Goal: Obtain resource: Download file/media

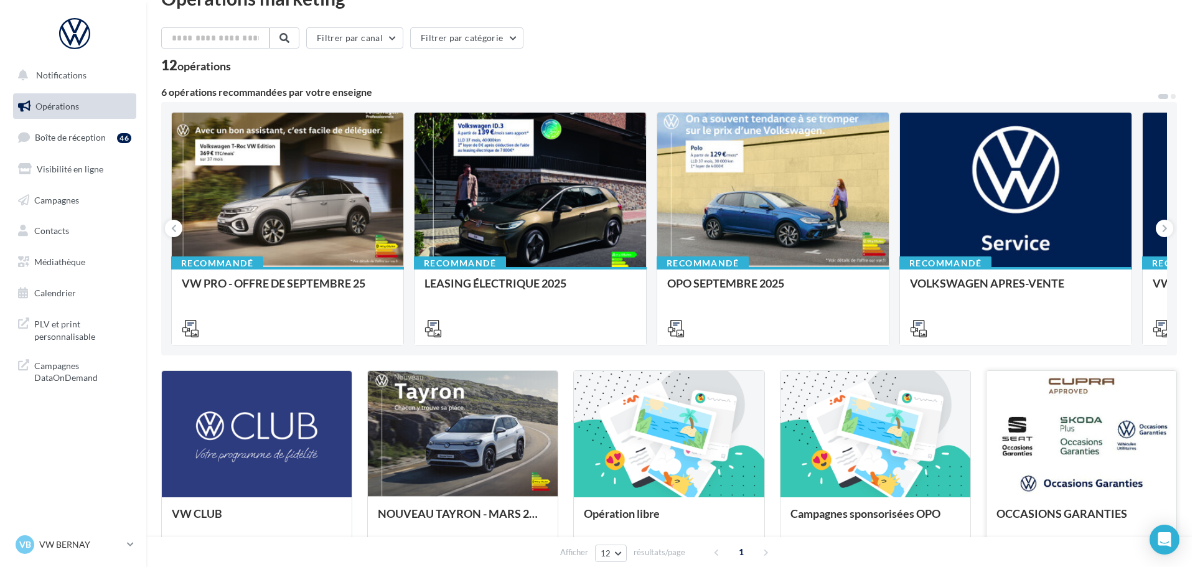
scroll to position [62, 0]
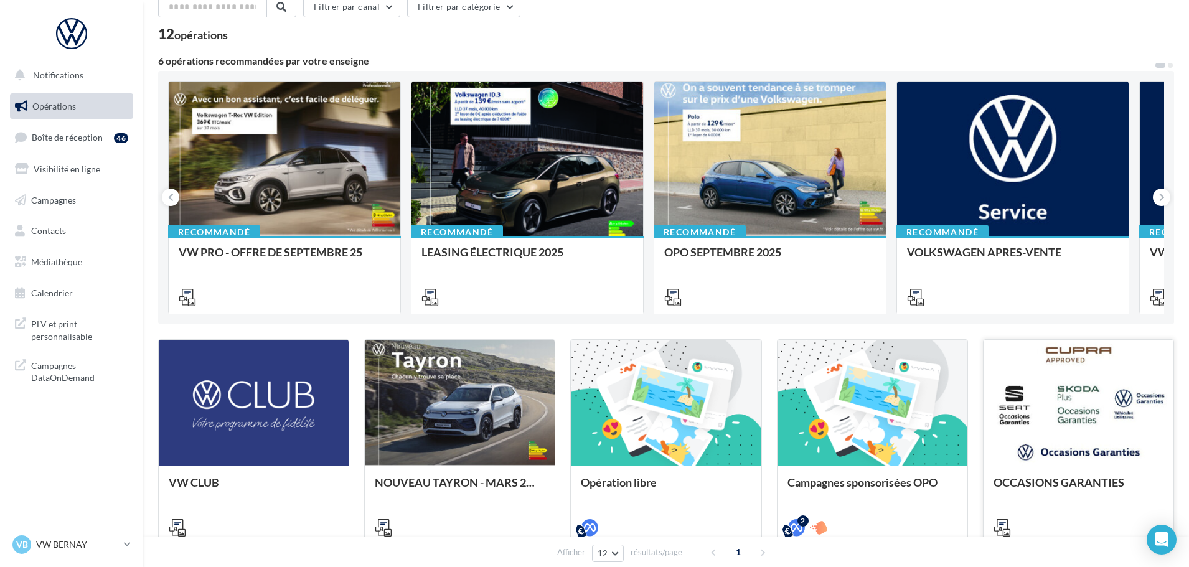
click at [1123, 451] on div at bounding box center [1079, 404] width 190 height 128
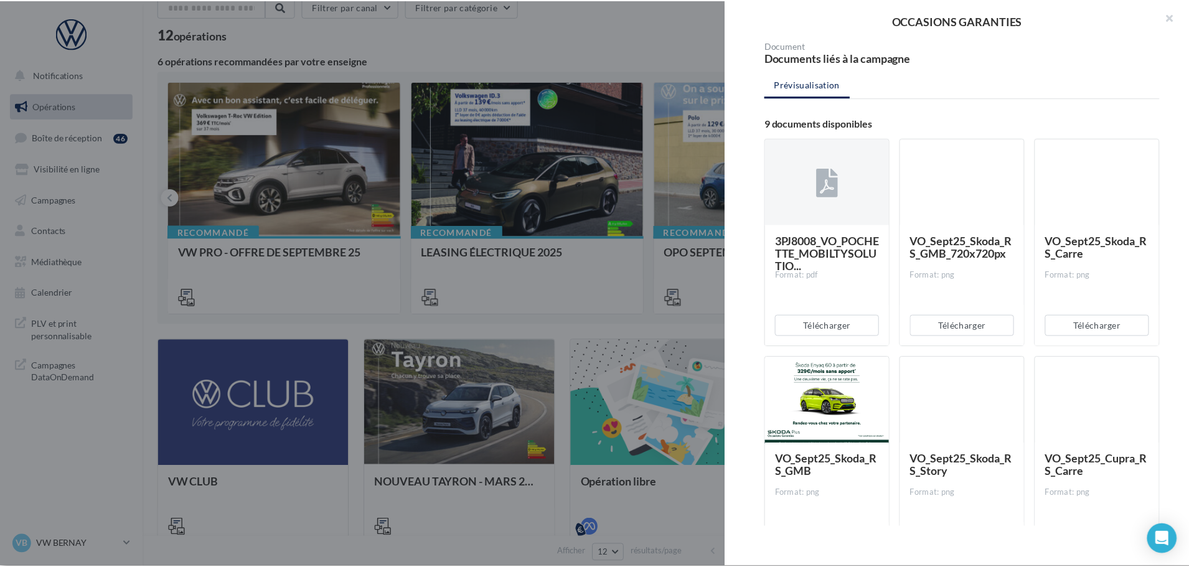
scroll to position [0, 0]
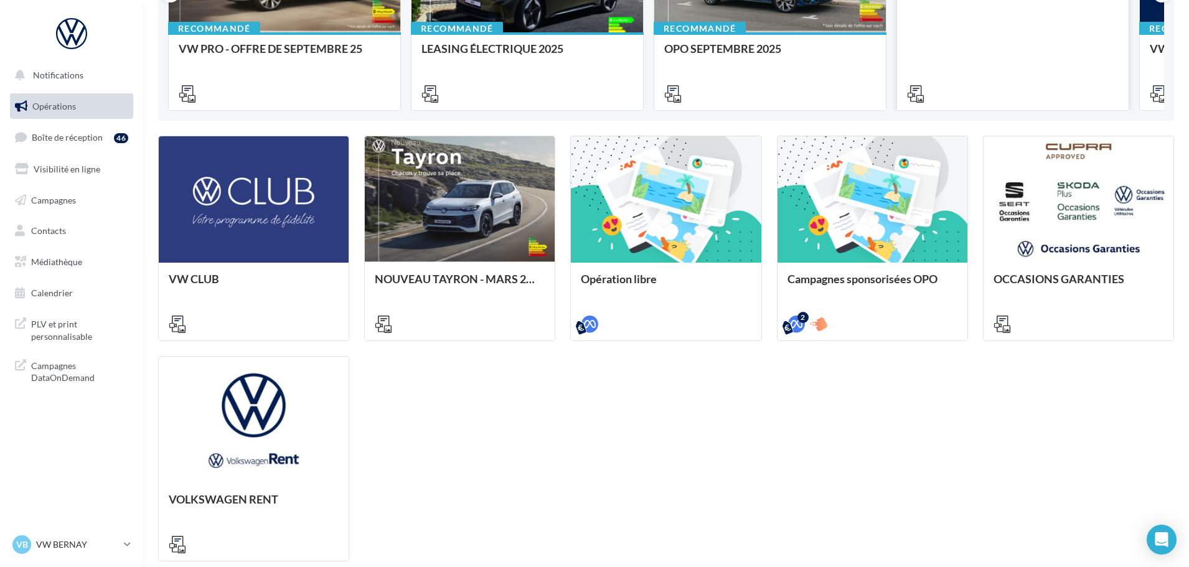
scroll to position [364, 0]
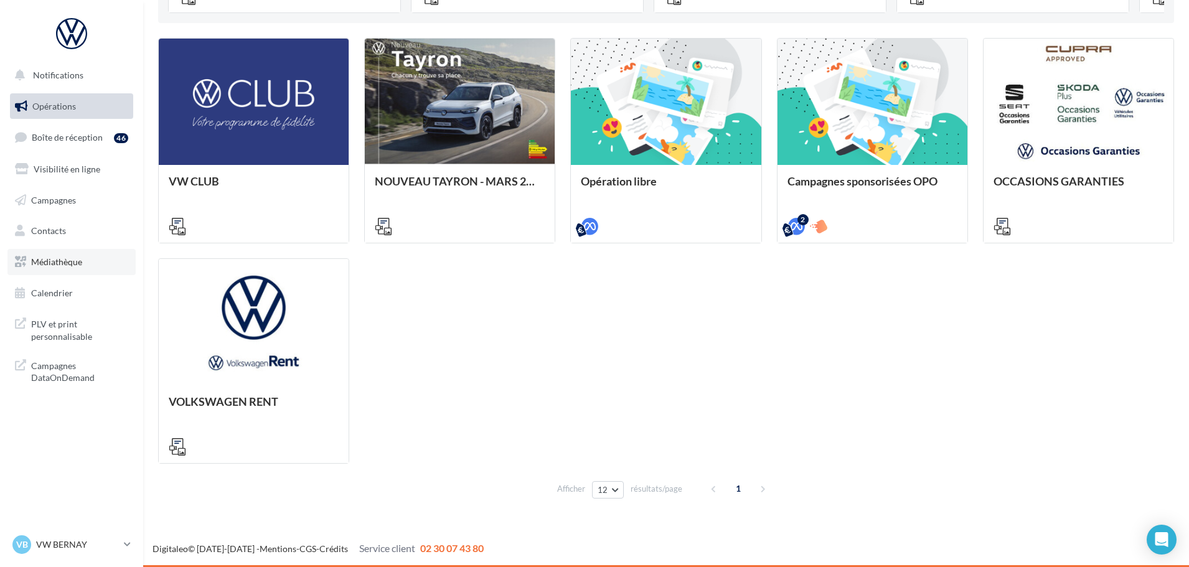
click at [81, 271] on link "Médiathèque" at bounding box center [71, 262] width 128 height 26
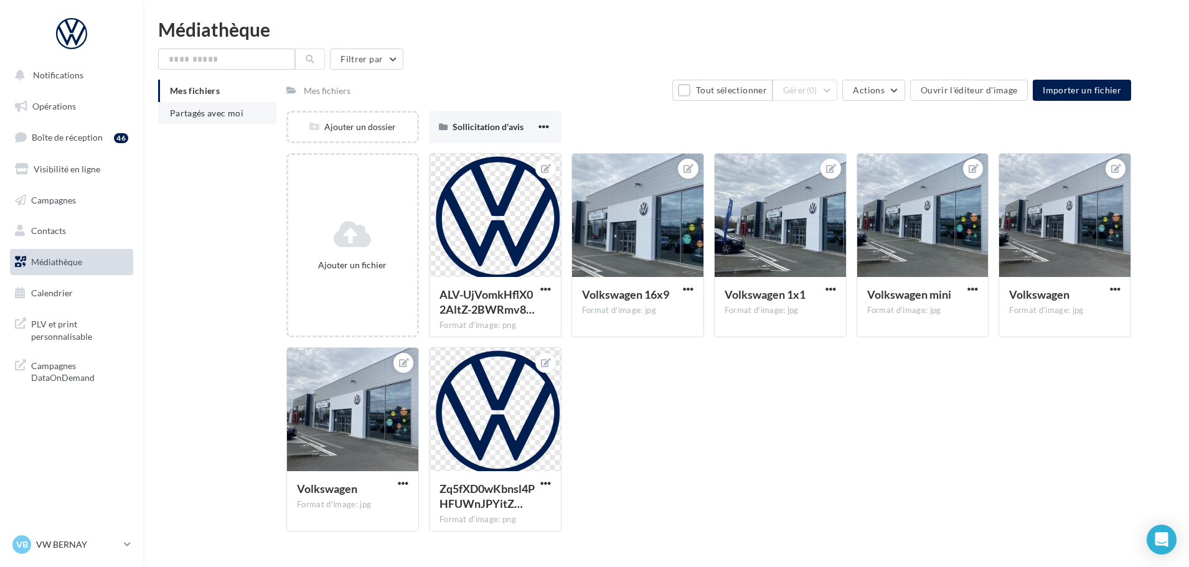
click at [209, 104] on li "Partagés avec moi" at bounding box center [217, 113] width 118 height 22
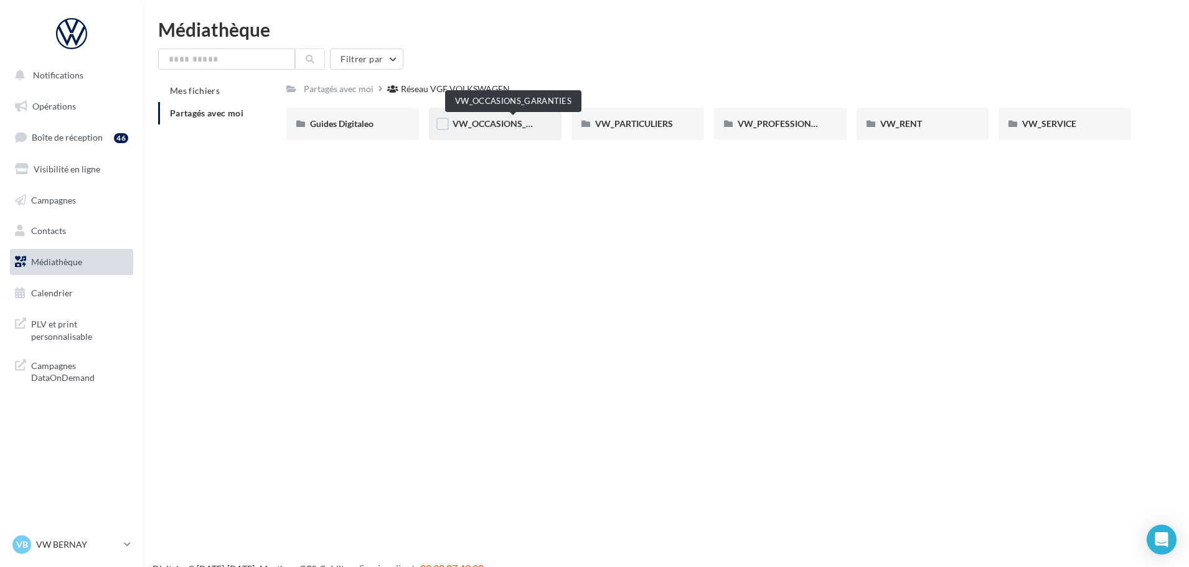
click at [461, 124] on span "VW_OCCASIONS_GARANTIES" at bounding box center [514, 123] width 122 height 11
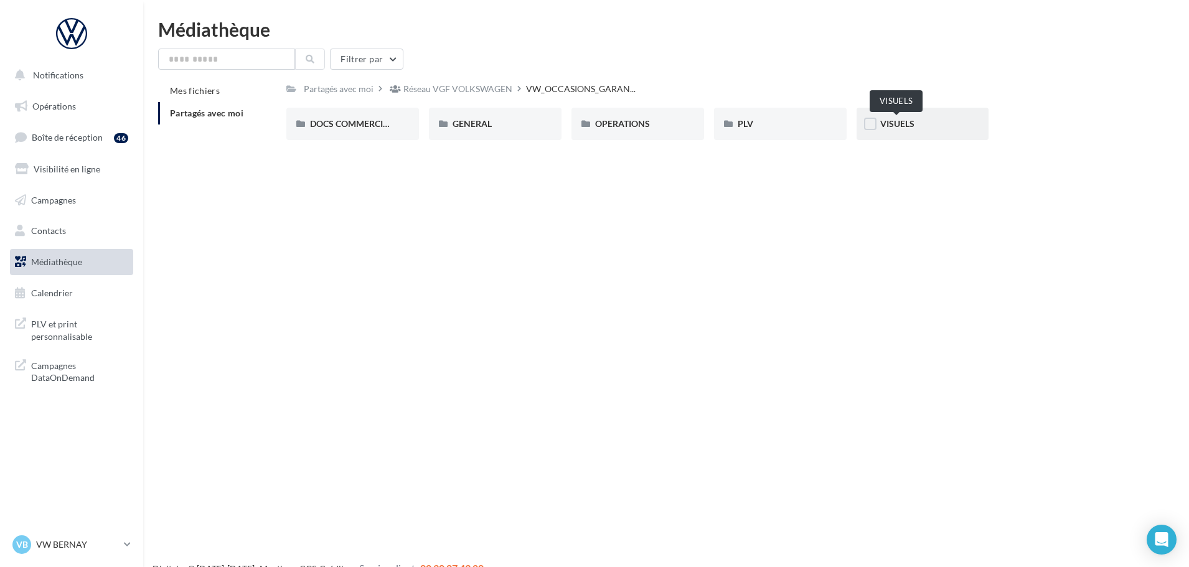
click at [897, 120] on span "VISUELS" at bounding box center [897, 123] width 34 height 11
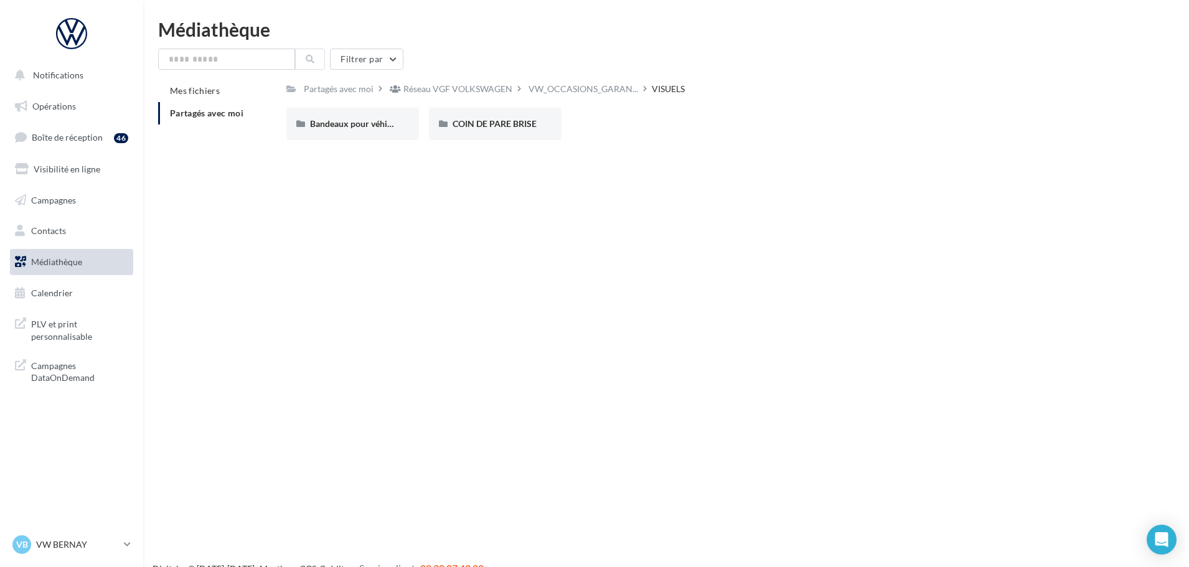
click at [581, 100] on div "Partagés avec moi Réseau VGF VOLKSWAGEN VW_OCCASIONS_GARAN... VISUELS Rs Partag…" at bounding box center [708, 115] width 845 height 70
click at [579, 89] on span "VW_OCCASIONS_GARAN..." at bounding box center [584, 89] width 110 height 12
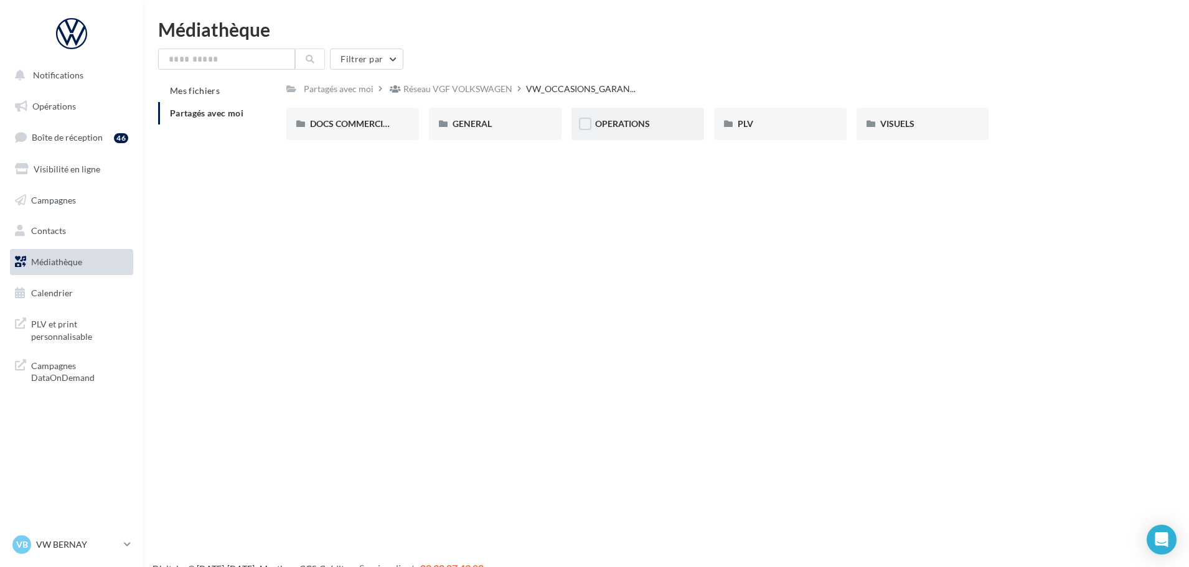
click at [639, 133] on div "OPERATIONS" at bounding box center [637, 124] width 133 height 32
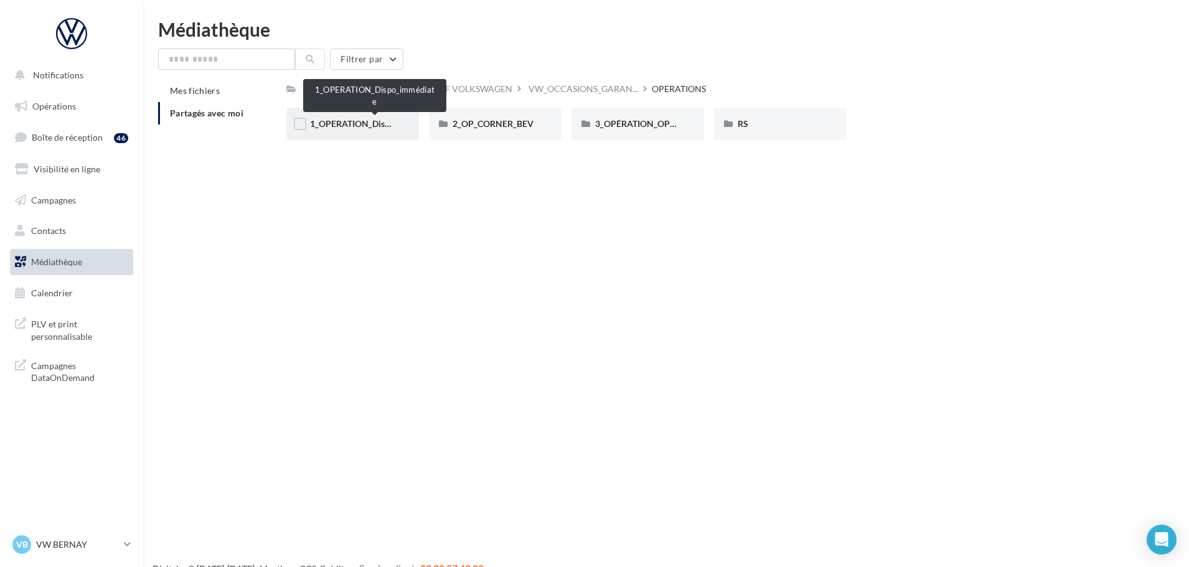
click at [360, 124] on span "1_OPERATION_Dispo_immédiate" at bounding box center [374, 123] width 129 height 11
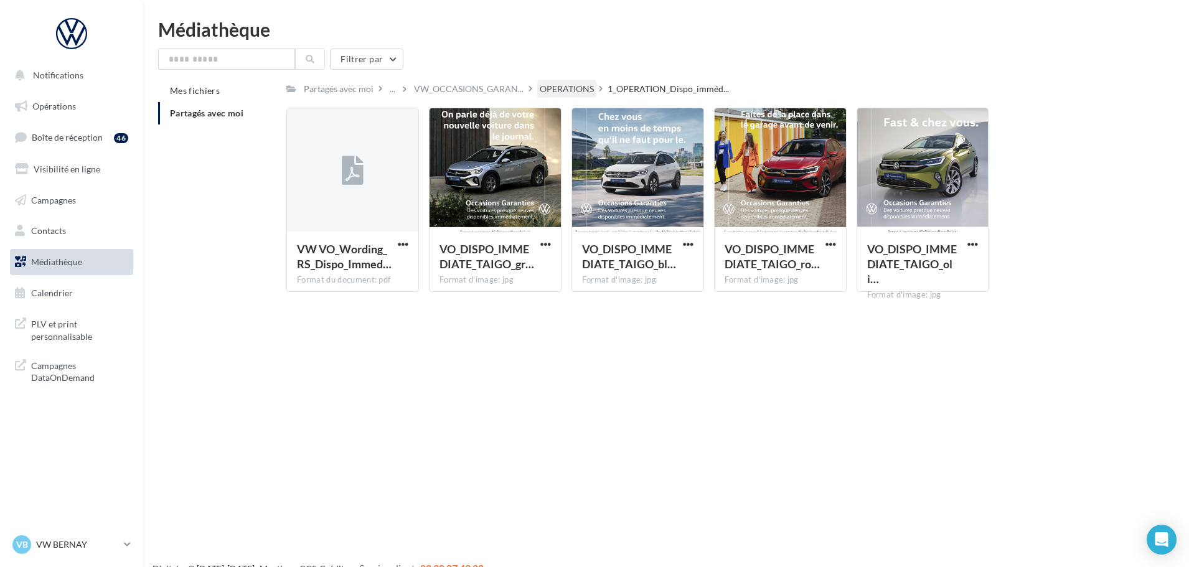
click at [546, 92] on div "OPERATIONS" at bounding box center [567, 89] width 54 height 12
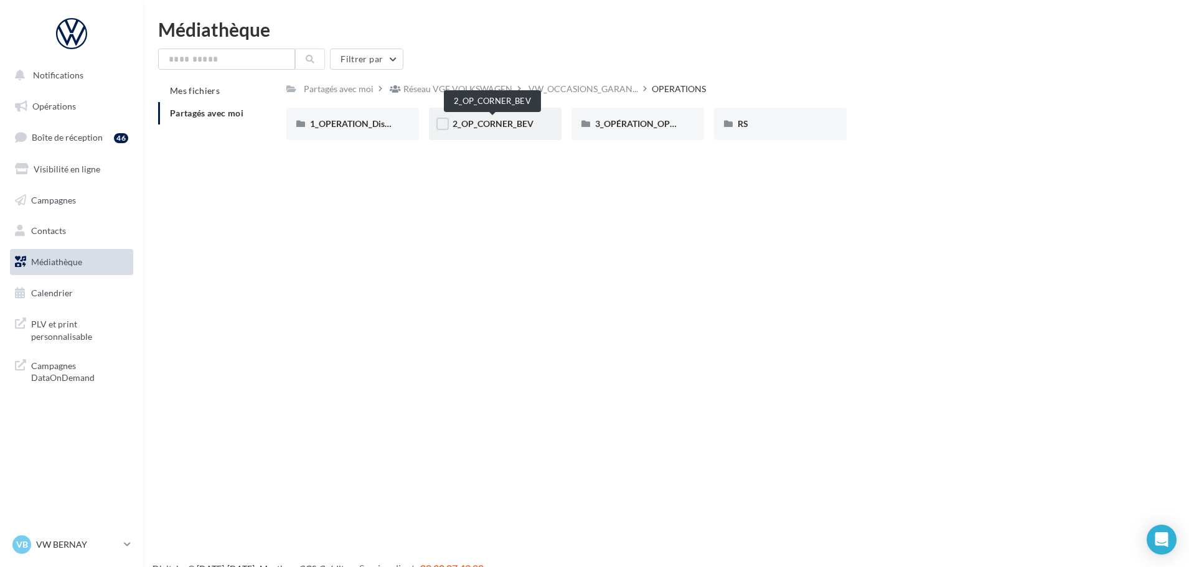
click at [484, 125] on span "2_OP_CORNER_BEV" at bounding box center [493, 123] width 81 height 11
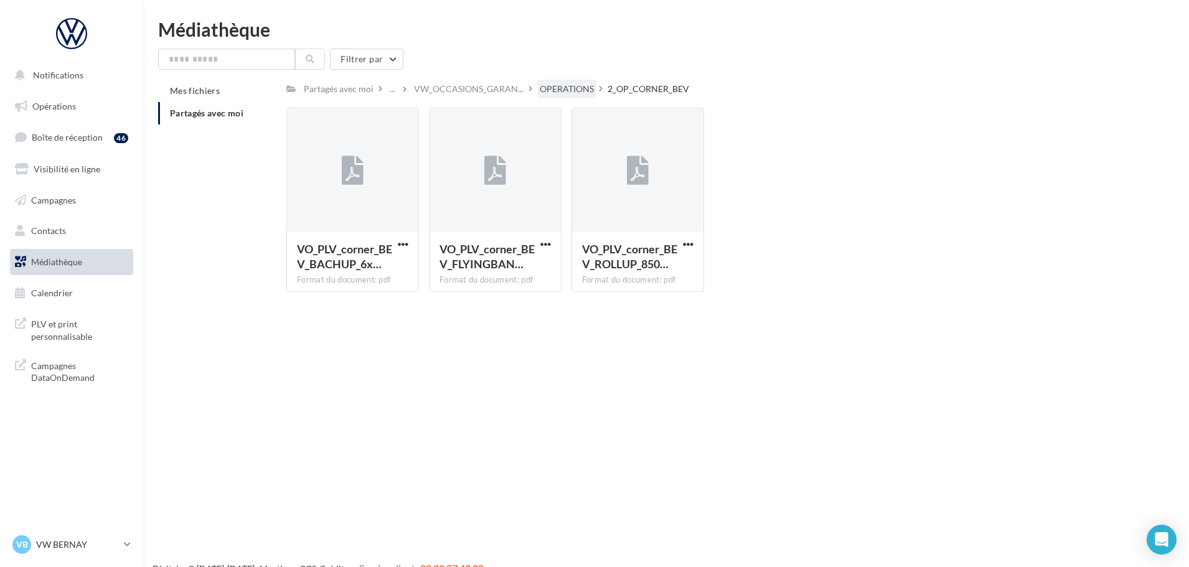
click at [566, 91] on div "OPERATIONS" at bounding box center [567, 89] width 54 height 12
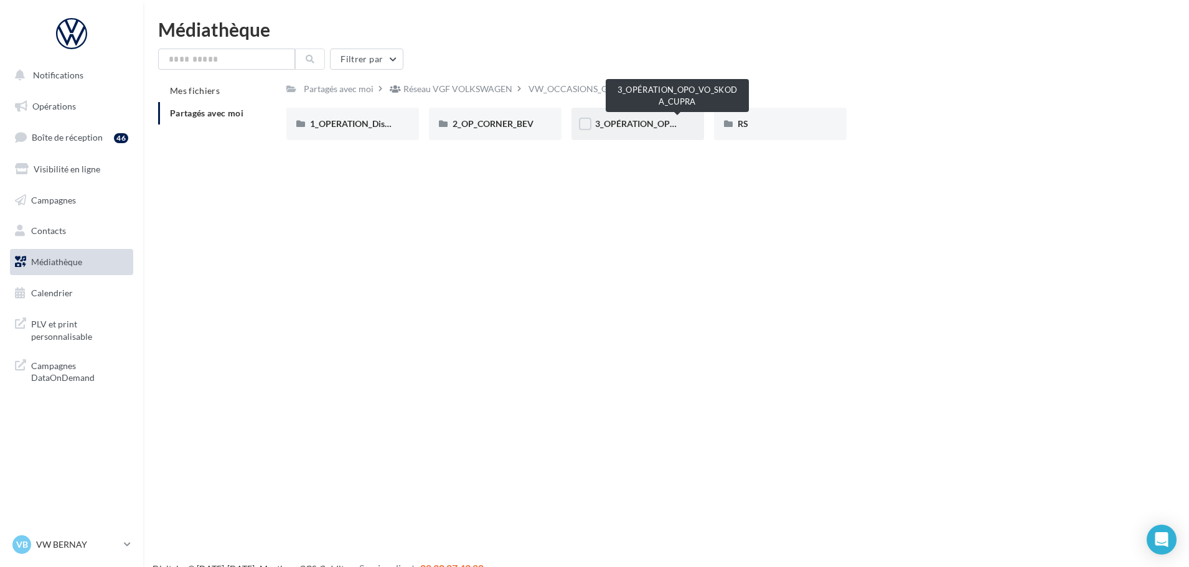
click at [650, 121] on span "3_OPÉRATION_OPO_VO_SKODA_CUPRA" at bounding box center [678, 123] width 166 height 11
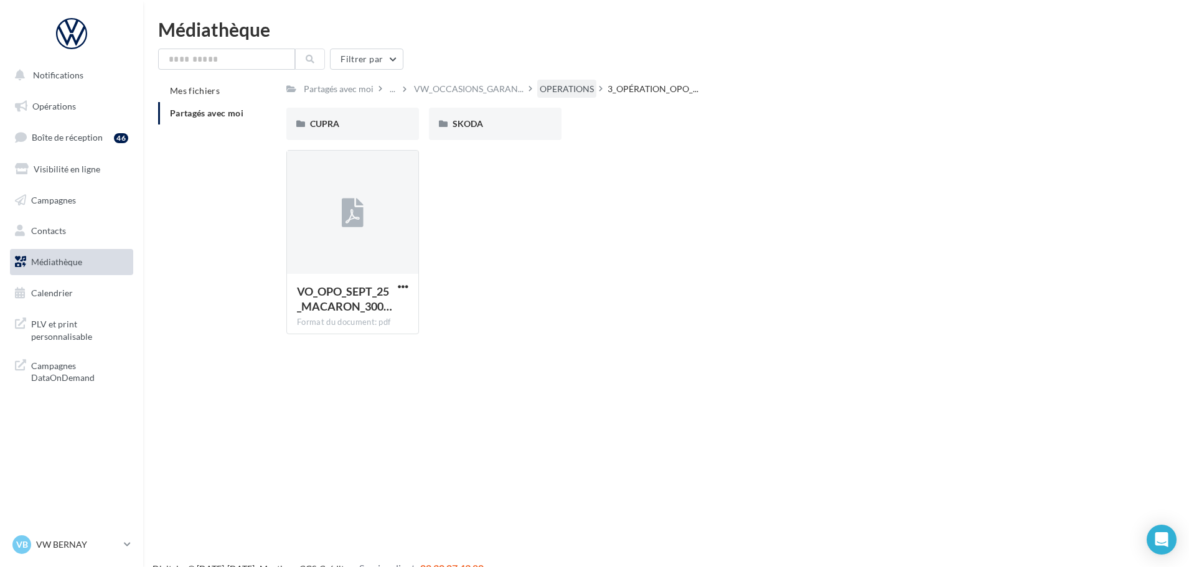
click at [545, 90] on div "OPERATIONS" at bounding box center [567, 89] width 54 height 12
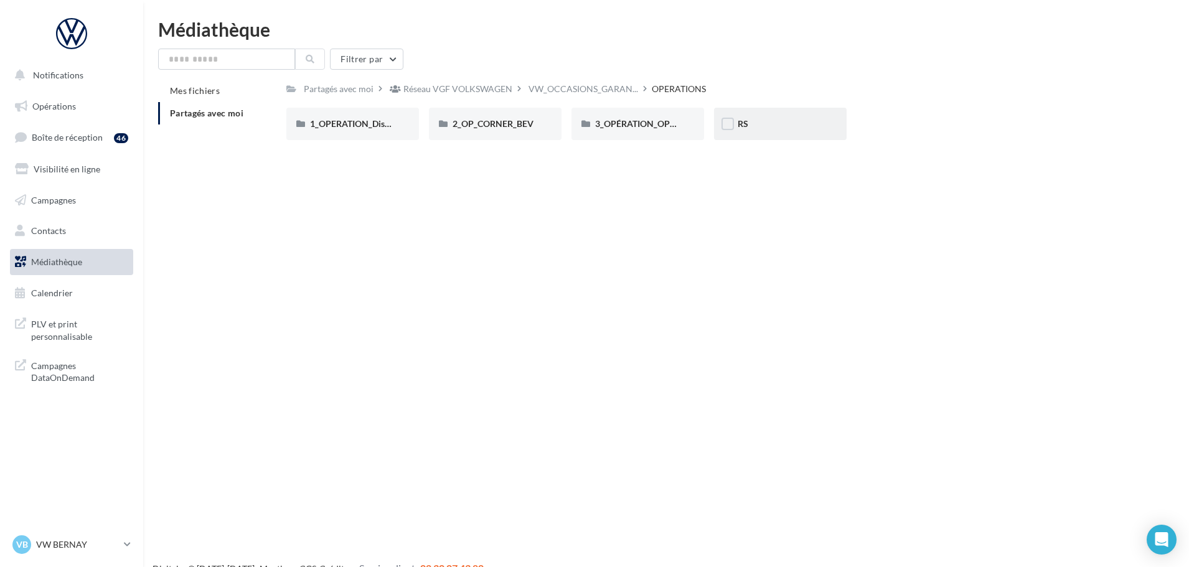
click at [746, 117] on div "RS" at bounding box center [780, 124] width 133 height 32
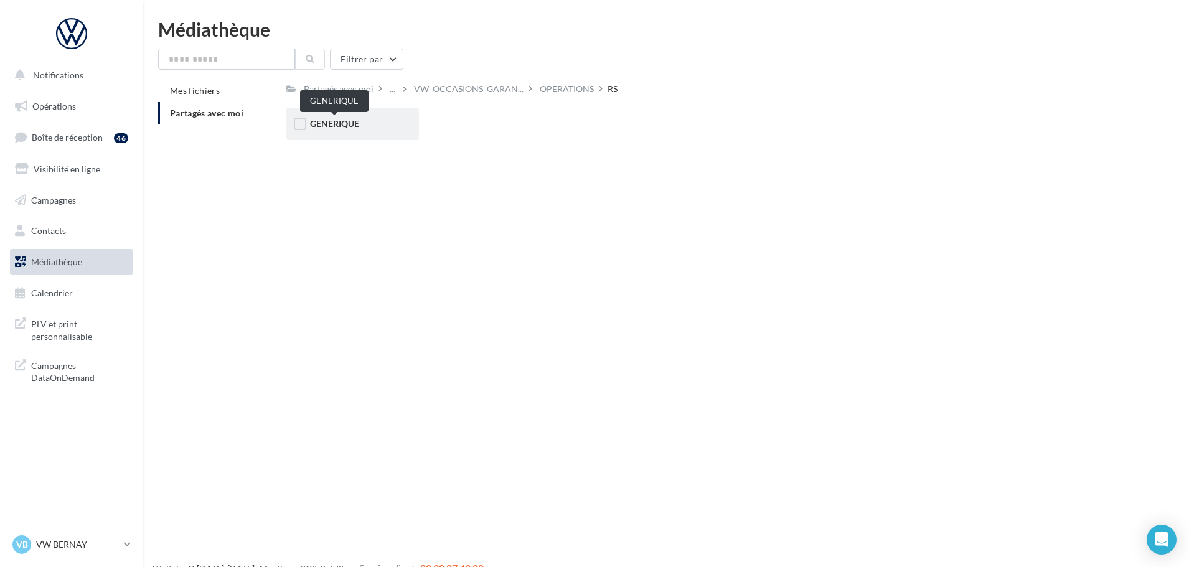
click at [312, 126] on span "GENERIQUE" at bounding box center [334, 123] width 49 height 11
click at [410, 87] on div "..." at bounding box center [399, 88] width 24 height 17
click at [428, 88] on div "OPERATIONS" at bounding box center [441, 89] width 54 height 12
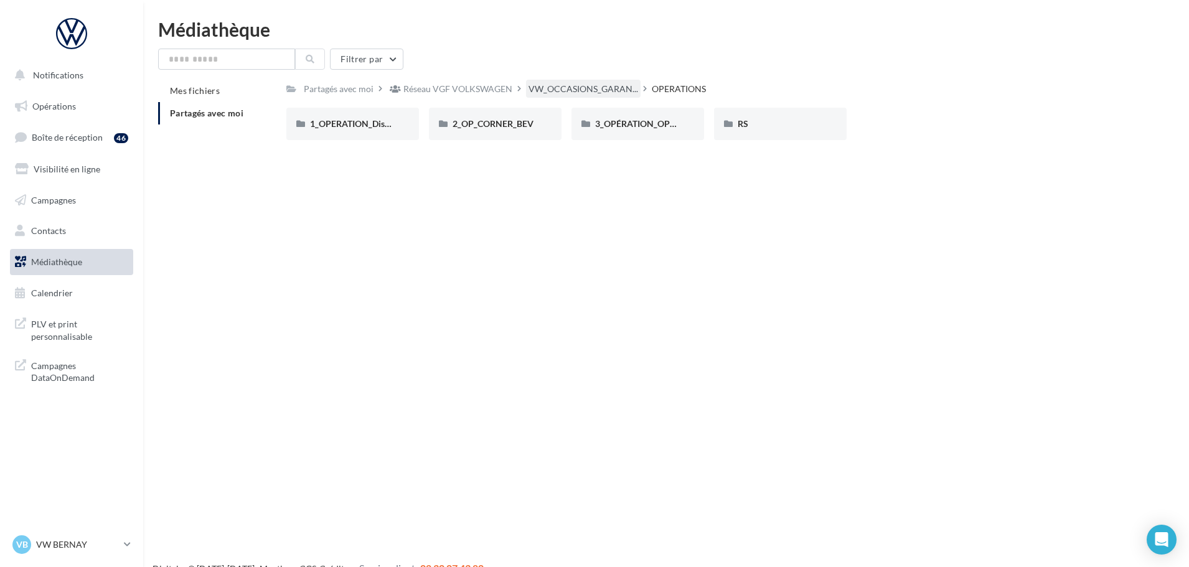
click at [599, 96] on div "VW_OCCASIONS_GARAN..." at bounding box center [583, 89] width 115 height 18
click at [362, 138] on div "DOCS COMMERCIAUX" at bounding box center [352, 124] width 133 height 32
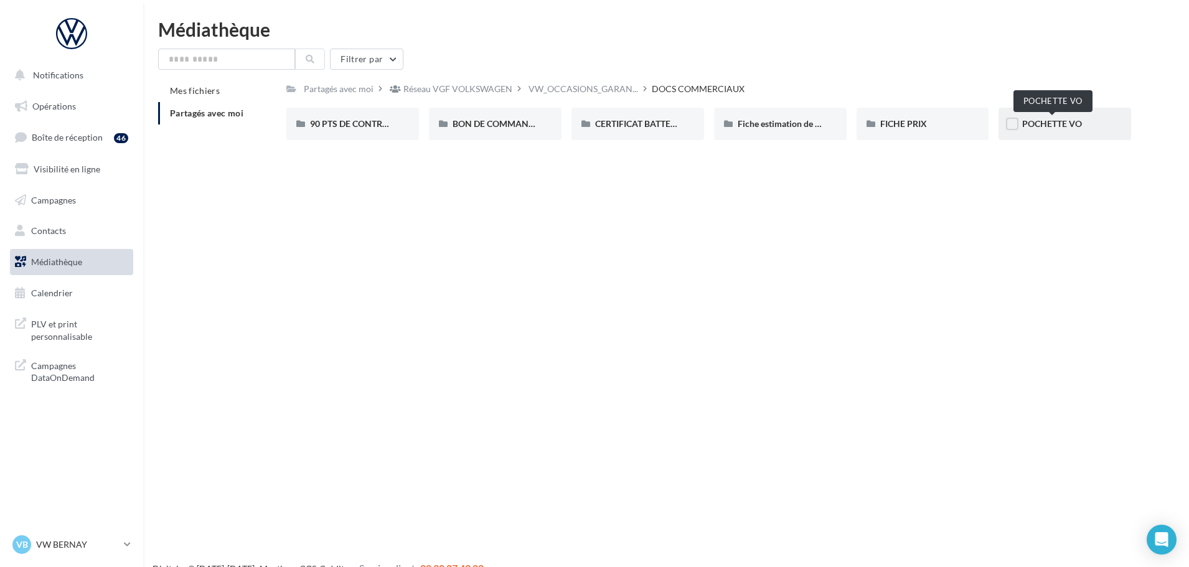
click at [1065, 125] on span "POCHETTE VO" at bounding box center [1052, 123] width 60 height 11
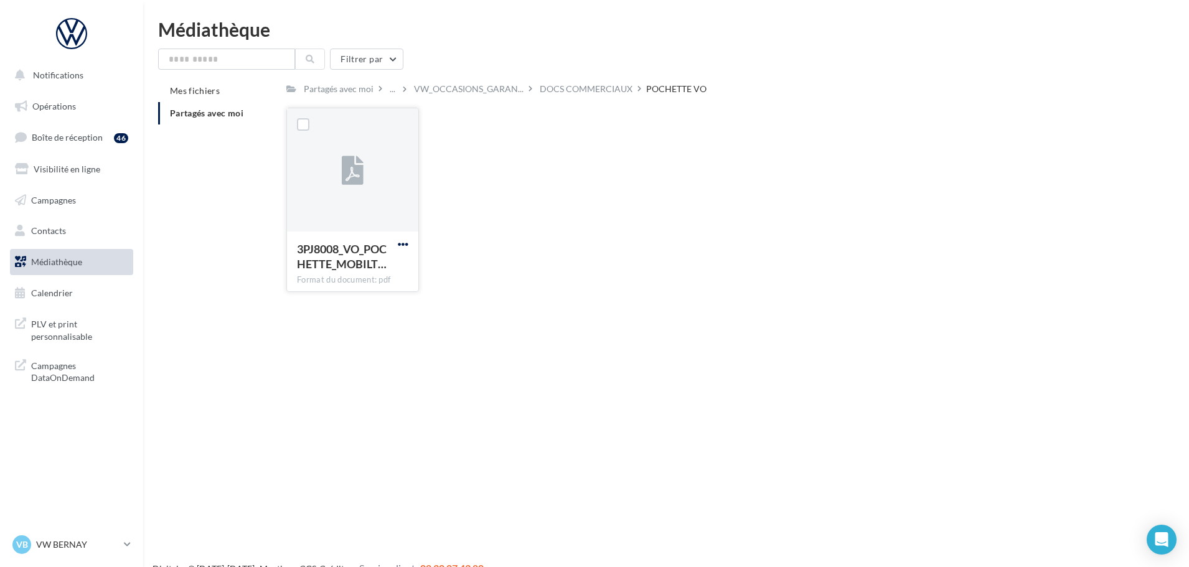
click at [405, 247] on span "button" at bounding box center [403, 244] width 11 height 11
click at [375, 275] on button "Télécharger" at bounding box center [348, 269] width 125 height 32
click at [585, 92] on div "DOCS COMMERCIAUX" at bounding box center [586, 89] width 93 height 12
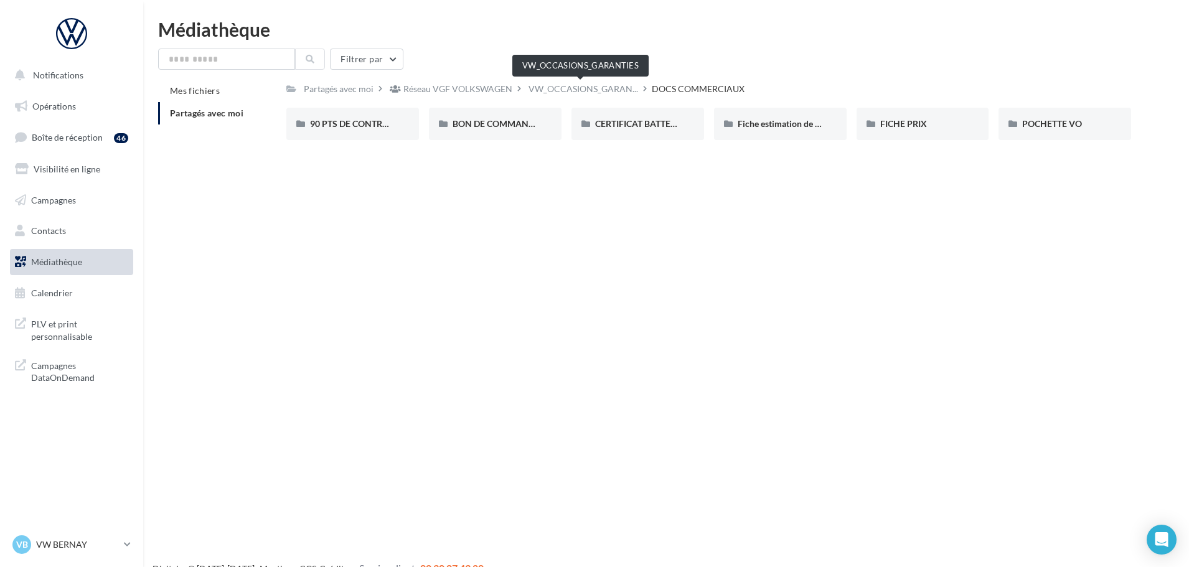
click at [585, 92] on span "VW_OCCASIONS_GARAN..." at bounding box center [584, 89] width 110 height 12
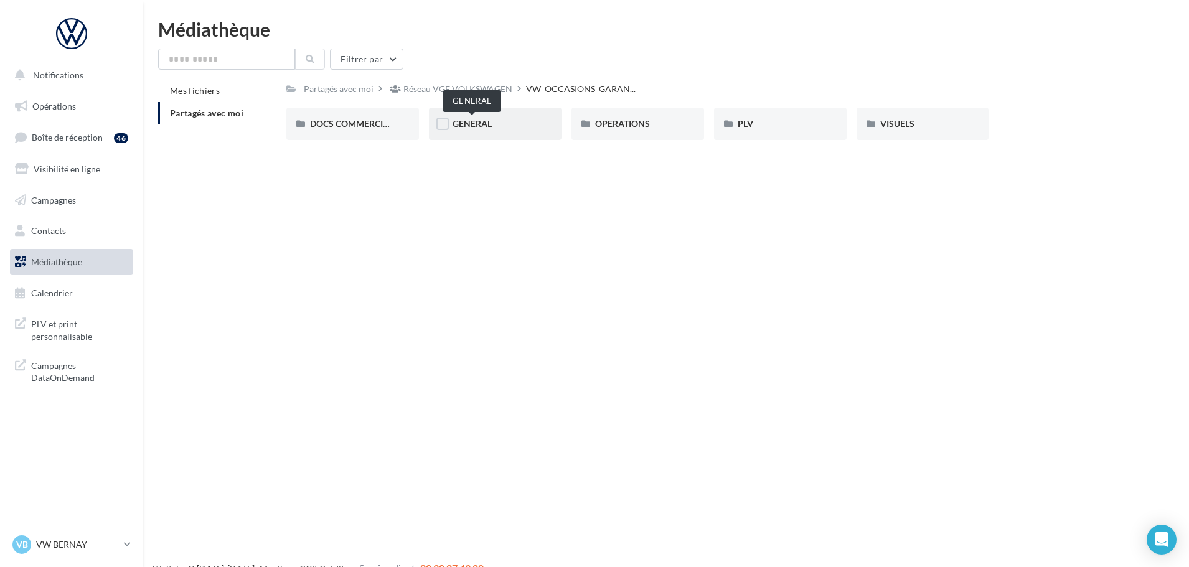
click at [471, 128] on span "GENERAL" at bounding box center [472, 123] width 39 height 11
click at [644, 123] on span "PHOTOGUIDELINE" at bounding box center [632, 123] width 75 height 11
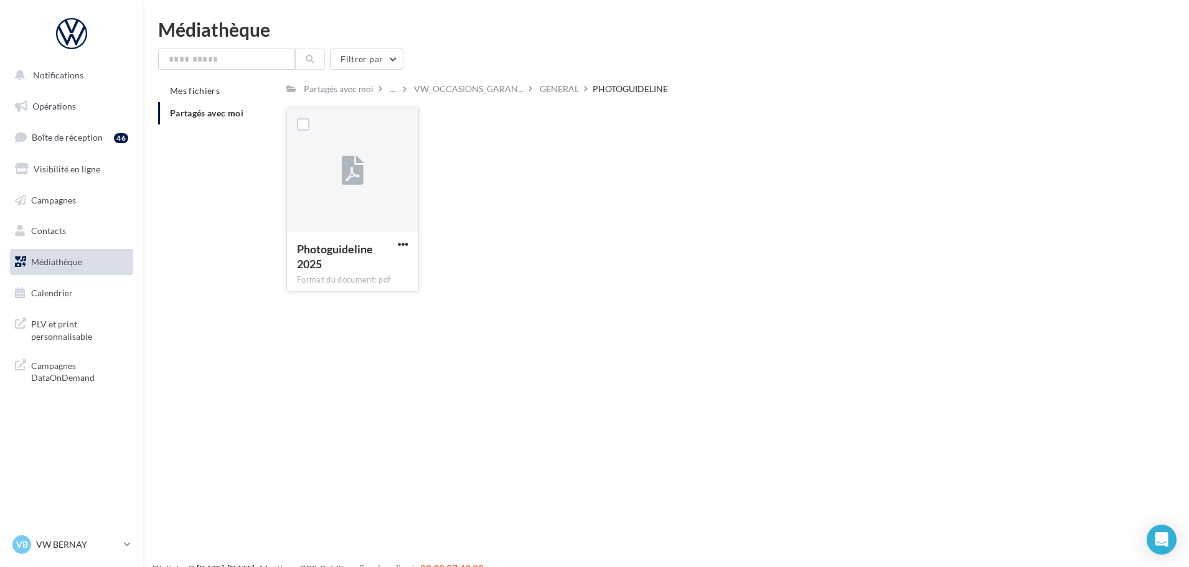
click at [410, 243] on button "button" at bounding box center [403, 245] width 16 height 12
click at [402, 277] on button "Télécharger" at bounding box center [348, 269] width 125 height 32
click at [403, 250] on button "button" at bounding box center [403, 245] width 16 height 12
drag, startPoint x: 398, startPoint y: 297, endPoint x: 441, endPoint y: 215, distance: 92.2
click at [398, 297] on button "Copier l'URL" at bounding box center [348, 301] width 125 height 32
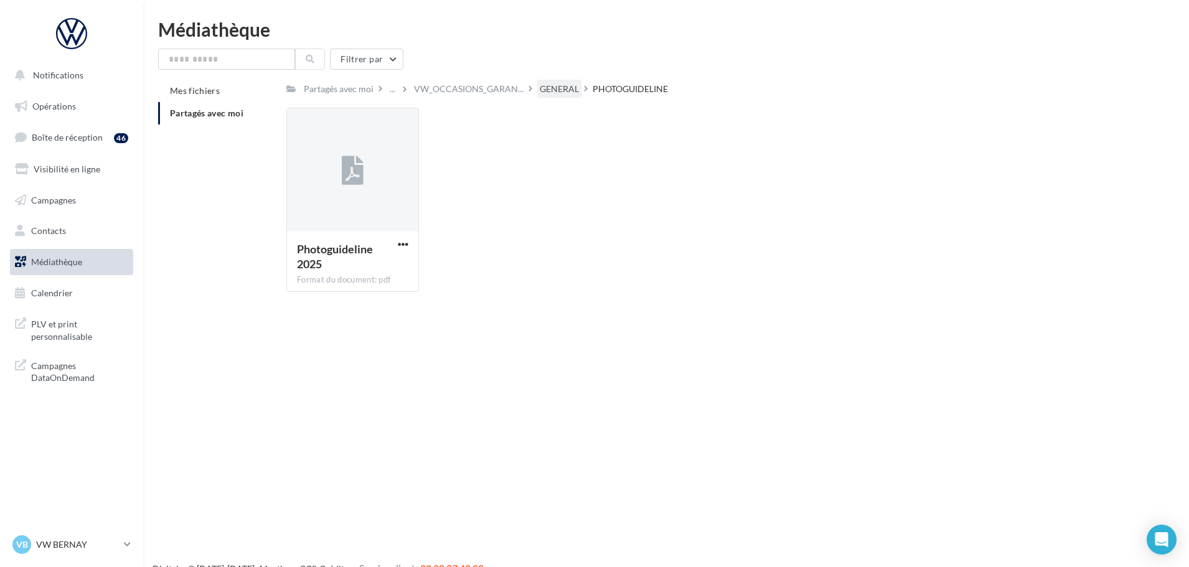
click at [563, 88] on div "GENERAL" at bounding box center [559, 89] width 39 height 12
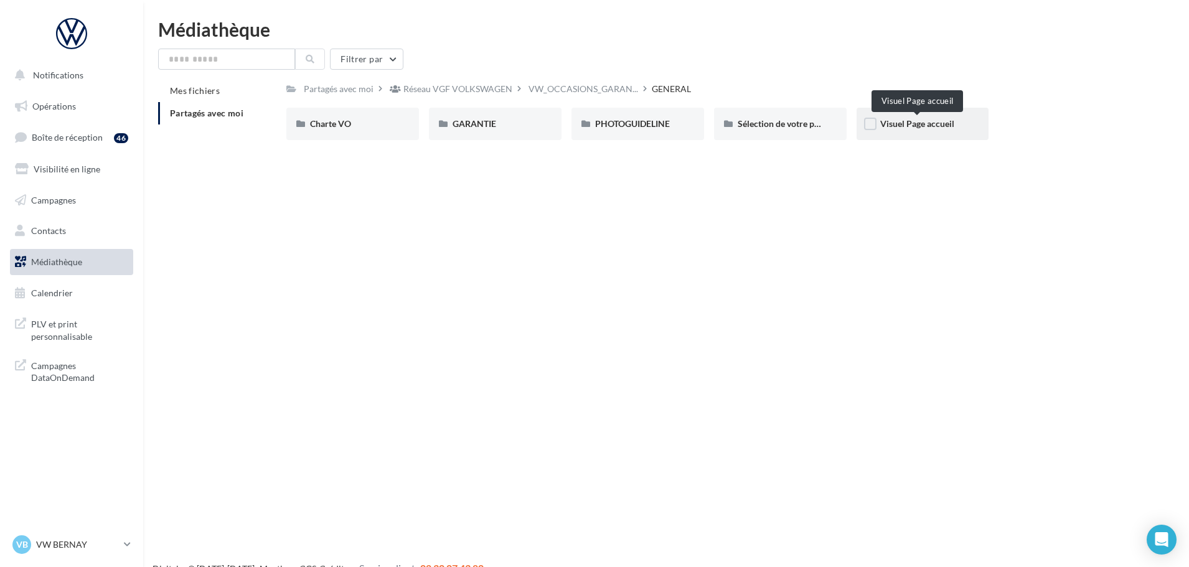
click at [923, 126] on span "Visuel Page accueil" at bounding box center [917, 123] width 74 height 11
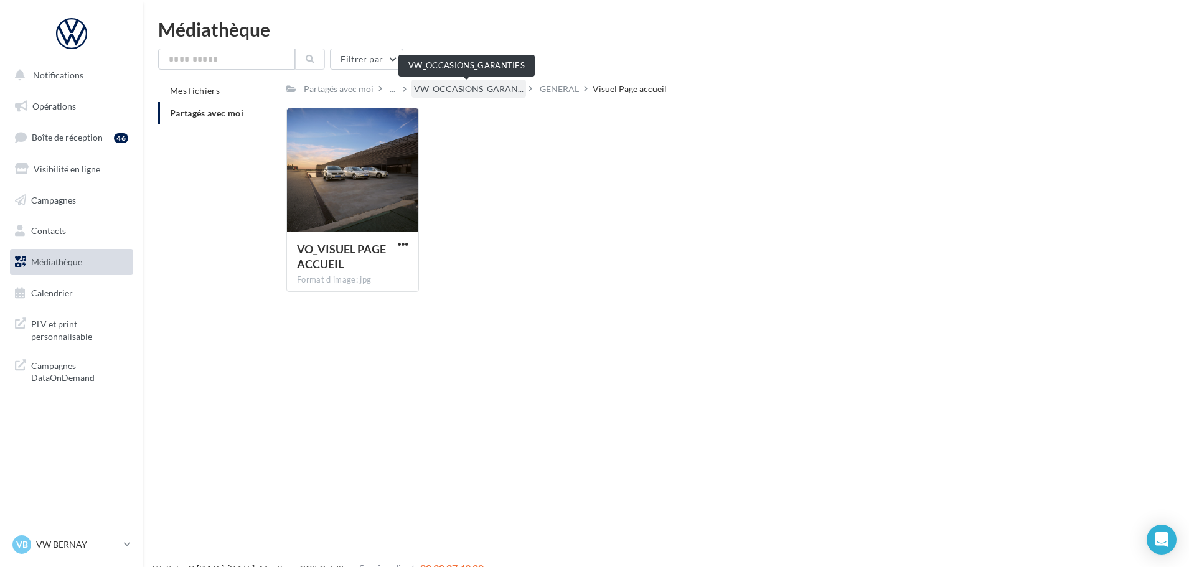
click at [462, 90] on span "VW_OCCASIONS_GARAN..." at bounding box center [469, 89] width 110 height 12
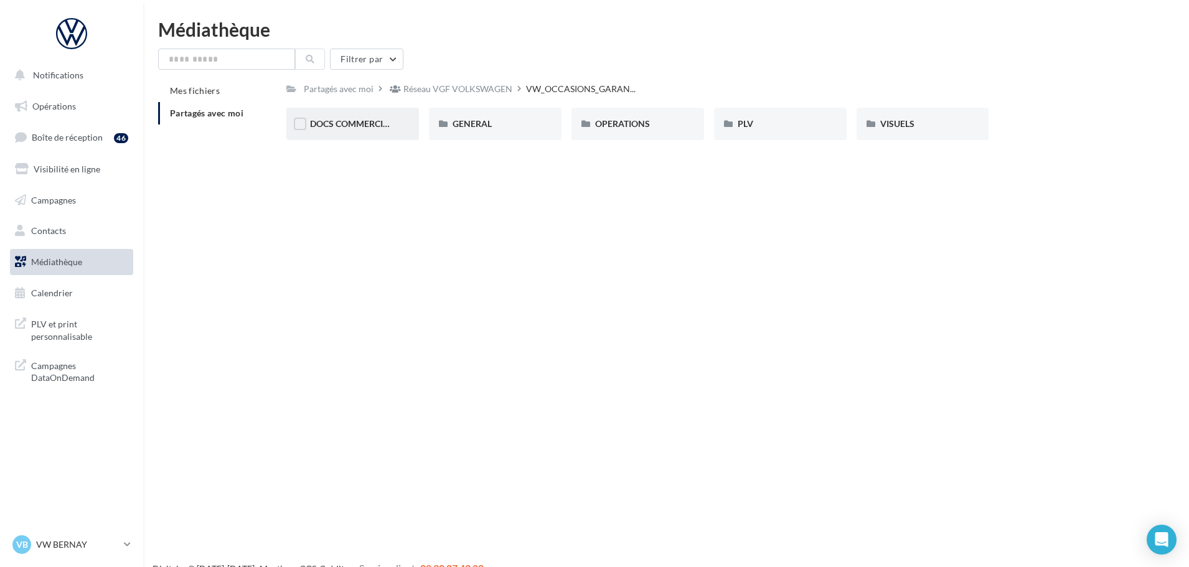
click at [338, 115] on div "DOCS COMMERCIAUX" at bounding box center [352, 124] width 133 height 32
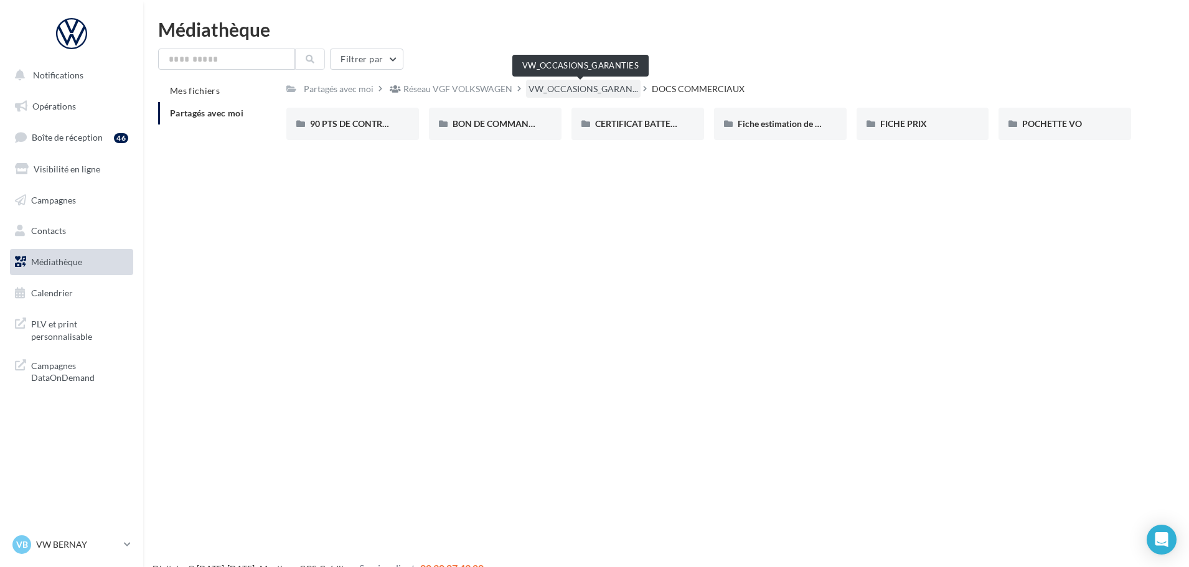
click at [590, 90] on span "VW_OCCASIONS_GARAN..." at bounding box center [584, 89] width 110 height 12
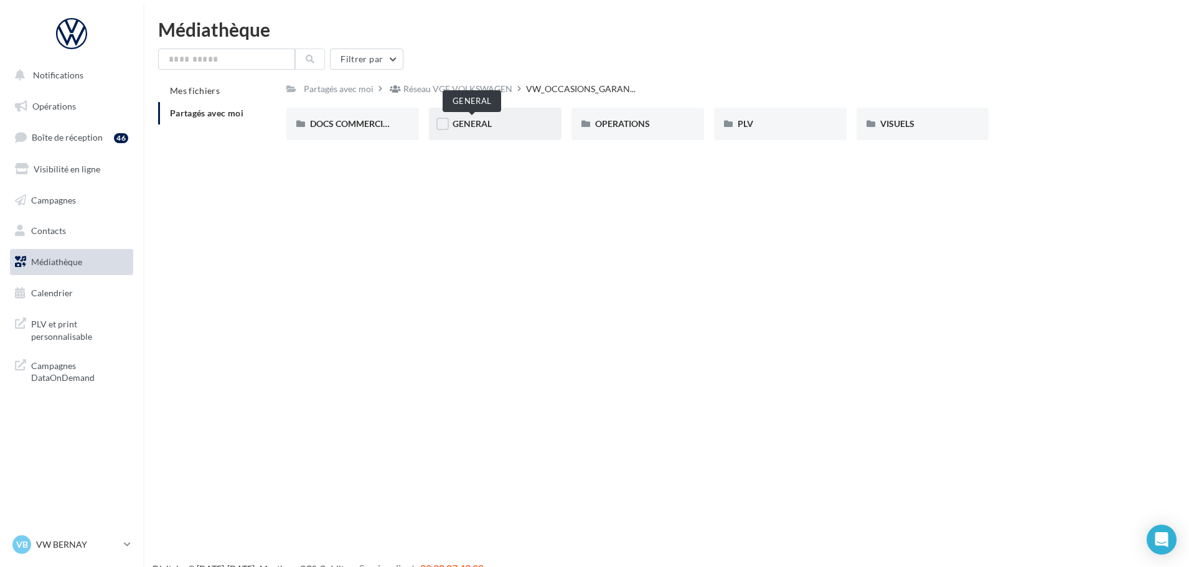
click at [489, 120] on span "GENERAL" at bounding box center [472, 123] width 39 height 11
click at [360, 126] on div "Charte VO" at bounding box center [352, 124] width 85 height 12
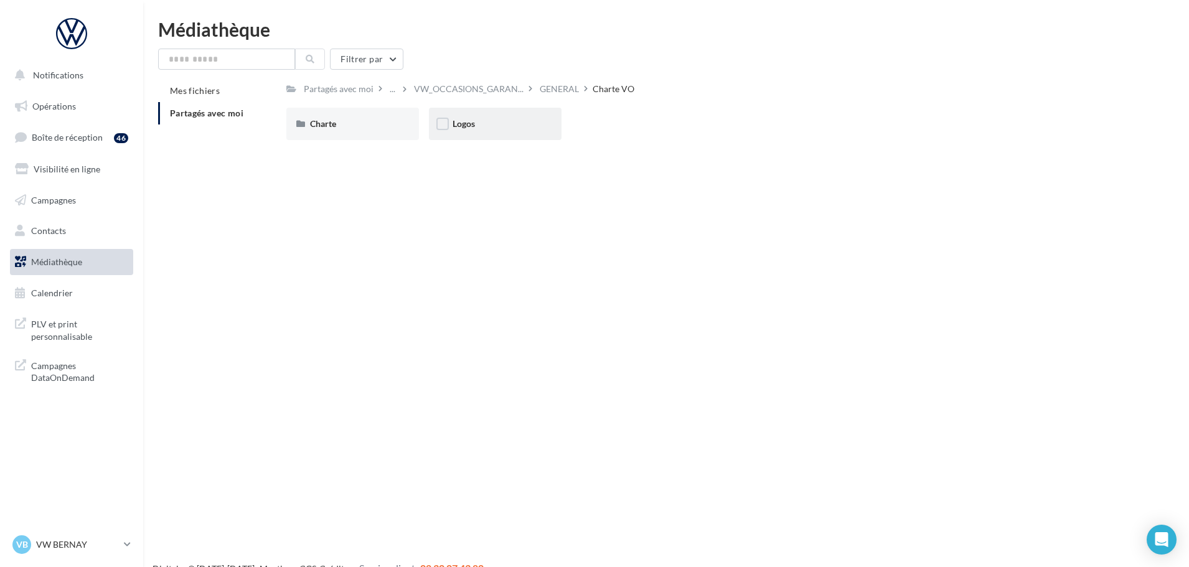
click at [528, 123] on div "Logos" at bounding box center [495, 124] width 85 height 12
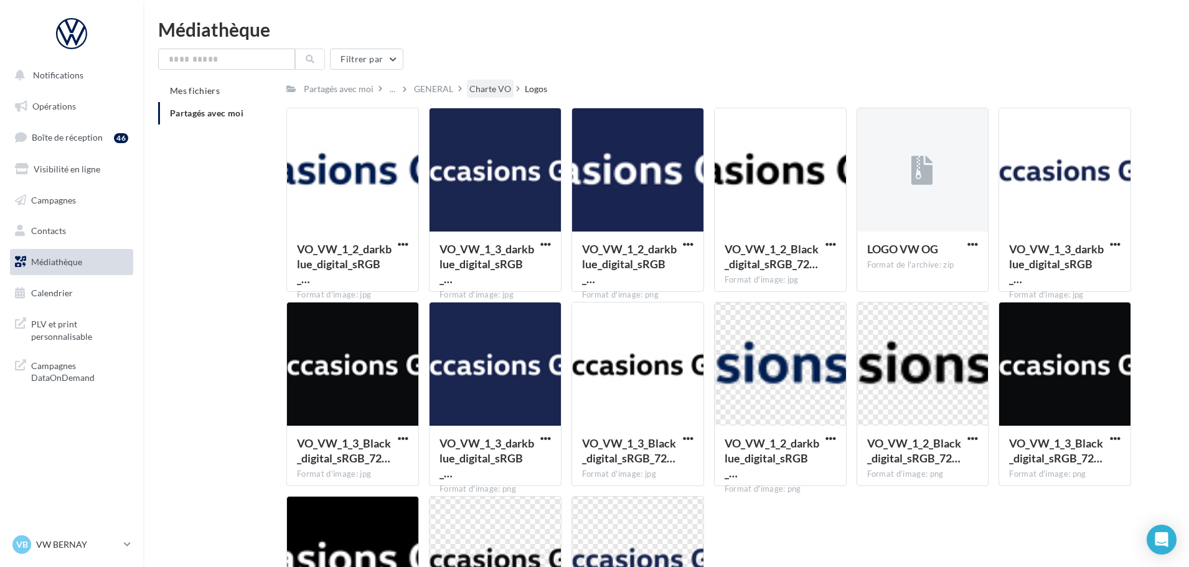
click at [484, 88] on div "Charte VO" at bounding box center [490, 89] width 42 height 12
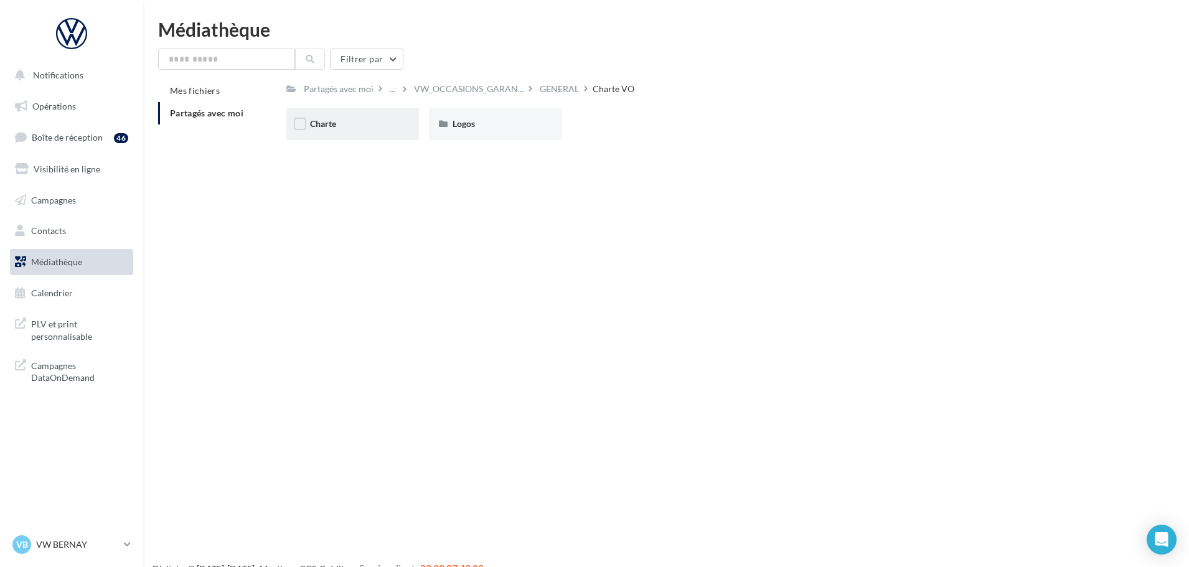
click at [359, 110] on div "Charte" at bounding box center [352, 124] width 133 height 32
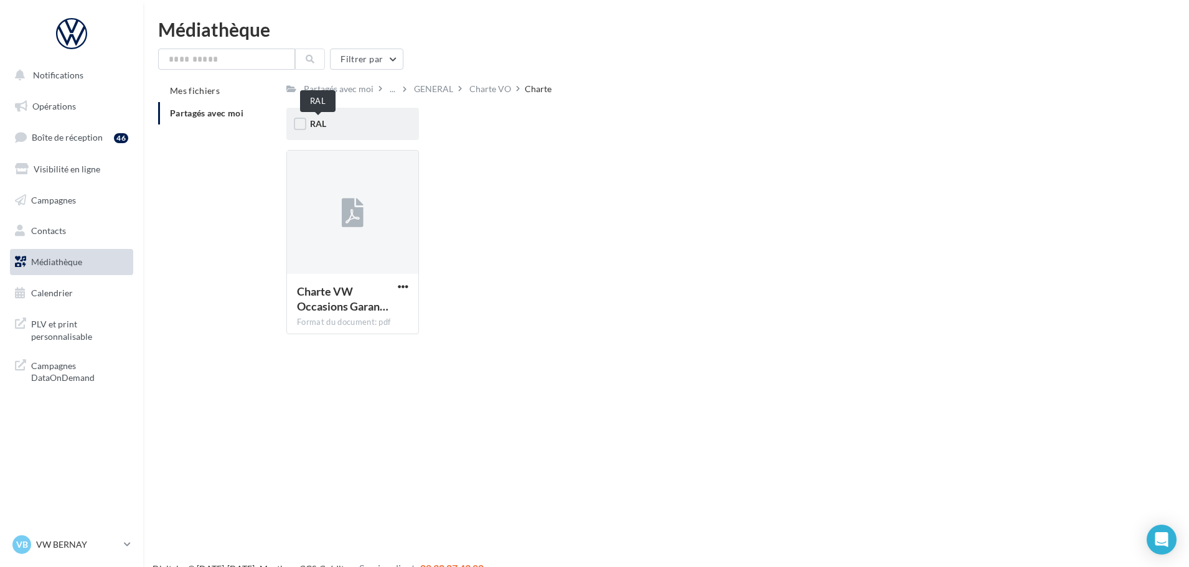
click at [319, 125] on span "RAL" at bounding box center [318, 123] width 16 height 11
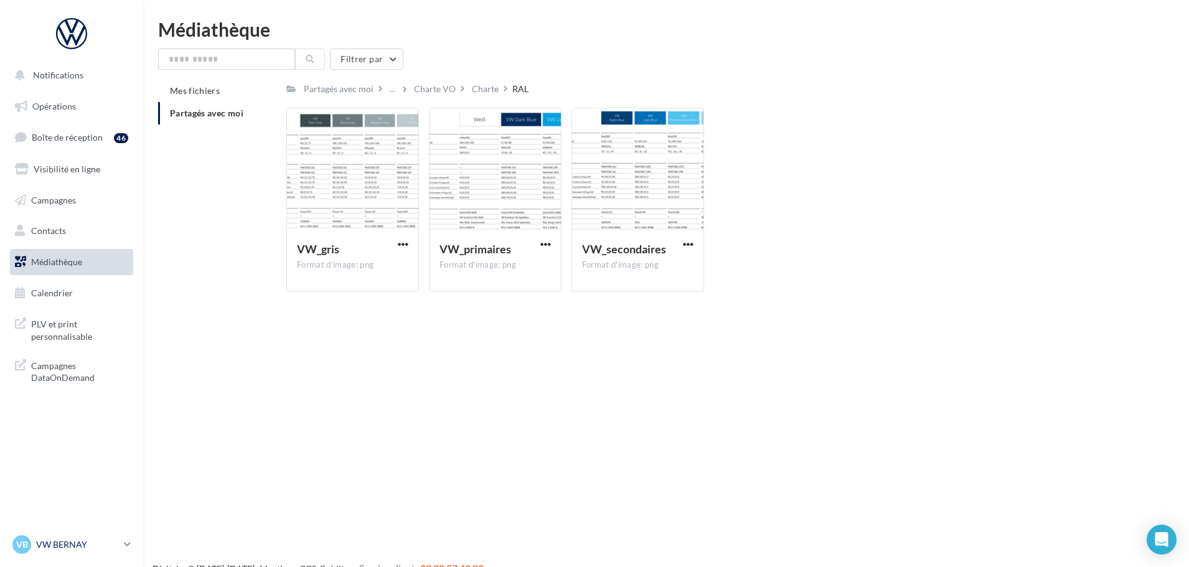
click at [72, 550] on p "VW BERNAY" at bounding box center [77, 544] width 83 height 12
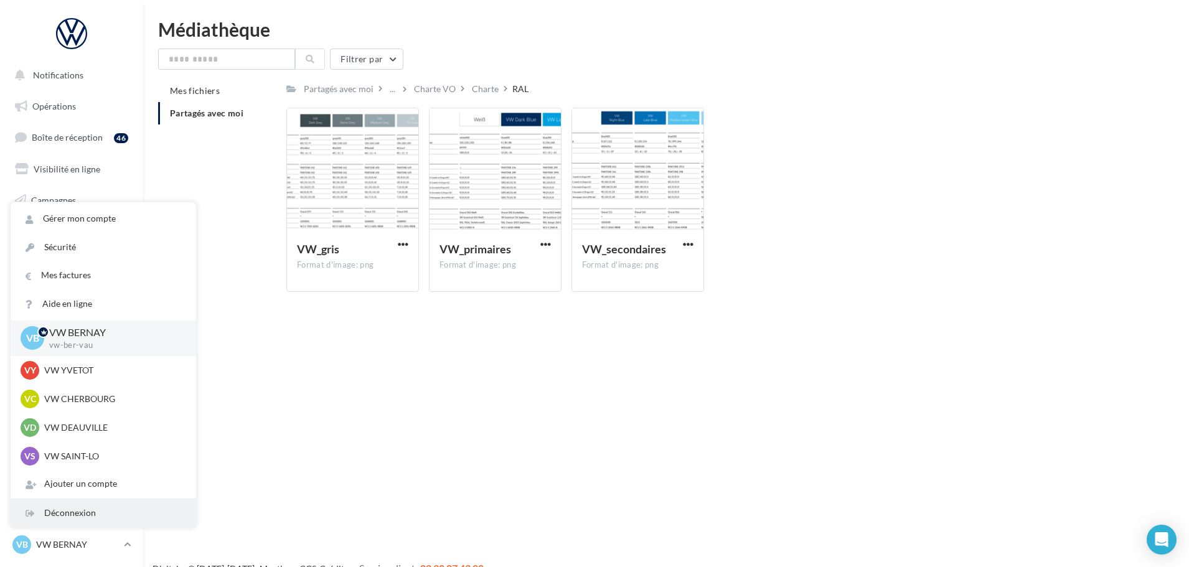
click at [82, 512] on div "Déconnexion" at bounding box center [104, 513] width 186 height 28
